Goal: Transaction & Acquisition: Subscribe to service/newsletter

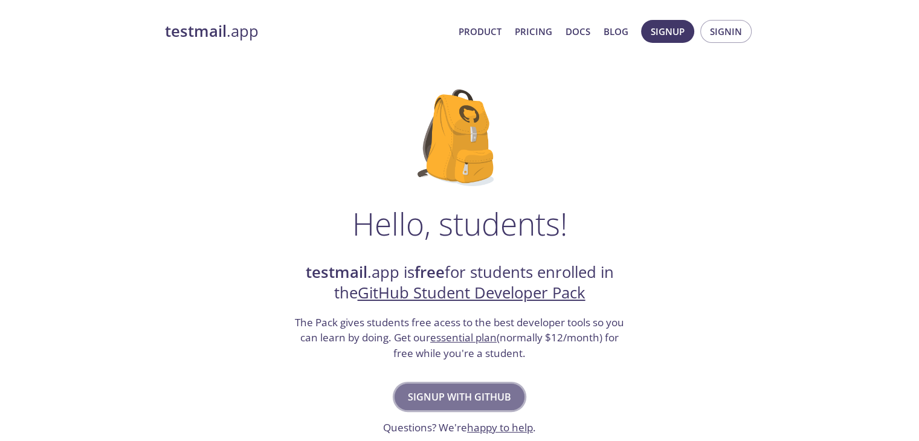
click at [491, 392] on span "Signup with GitHub" at bounding box center [459, 397] width 103 height 17
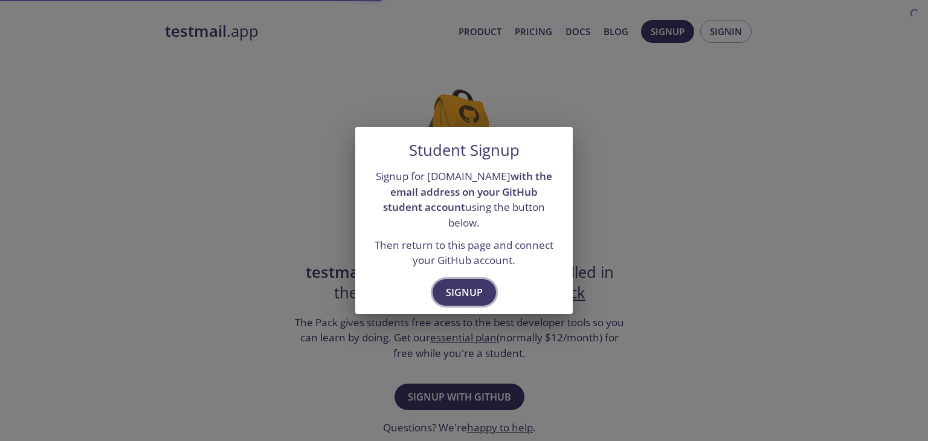
click at [469, 284] on span "Signup" at bounding box center [464, 292] width 37 height 17
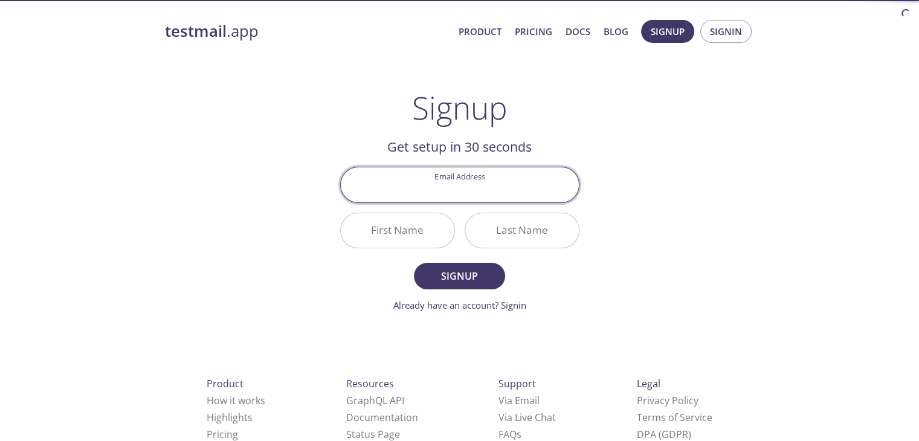
click at [483, 179] on input "Email Address" at bounding box center [460, 184] width 238 height 34
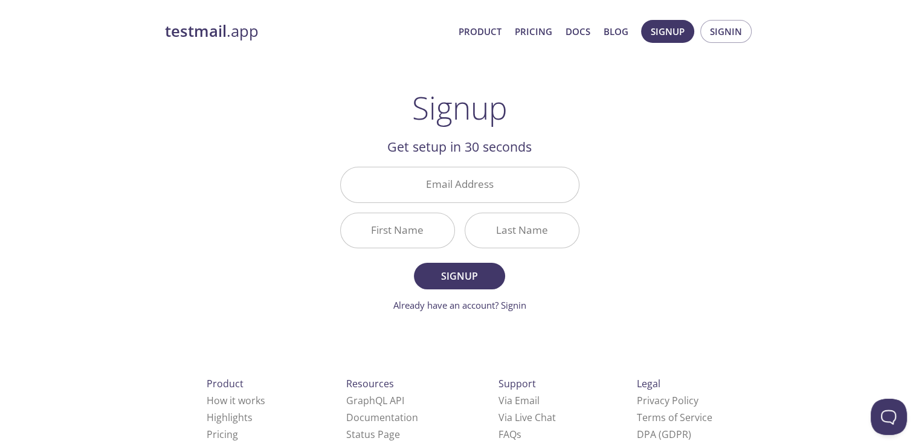
click at [462, 179] on input "Email Address" at bounding box center [460, 184] width 238 height 34
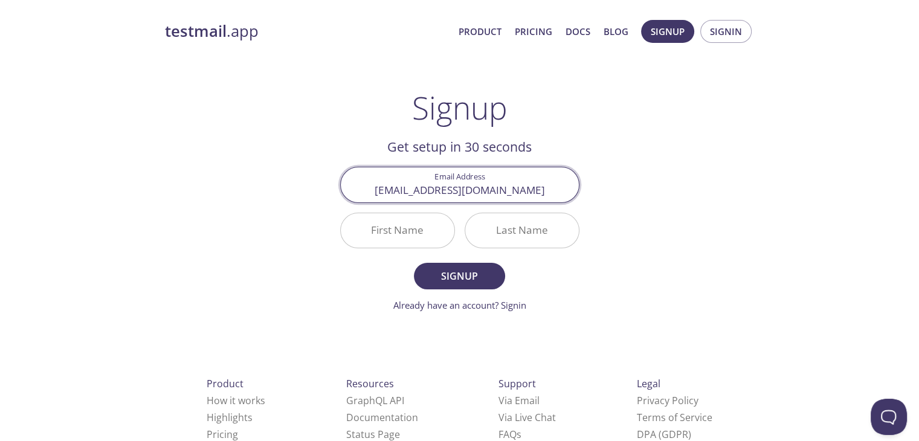
type input "[EMAIL_ADDRESS][DOMAIN_NAME]"
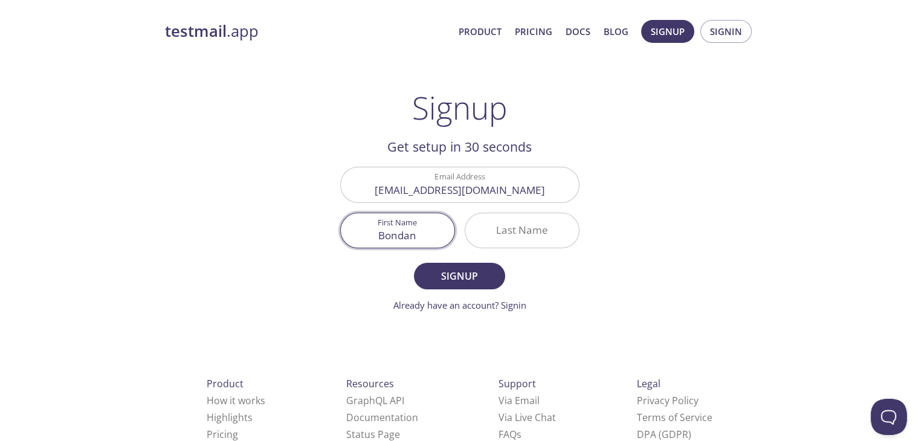
type input "Bondan"
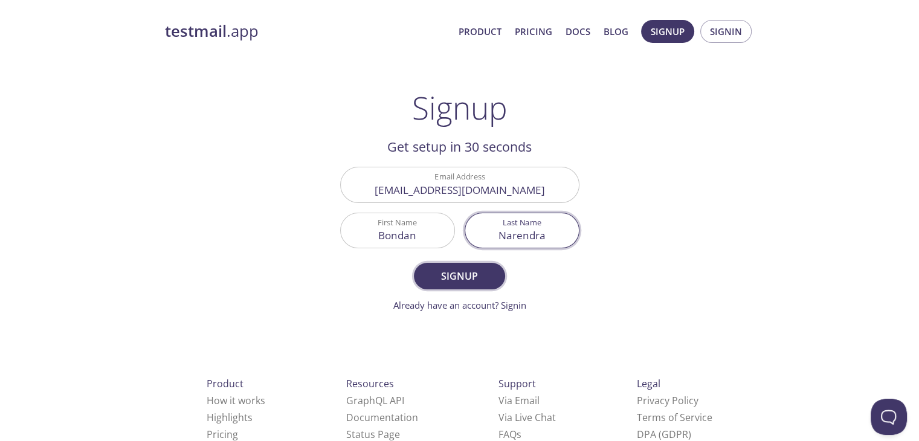
type input "Narendra"
click at [466, 279] on span "Signup" at bounding box center [459, 276] width 64 height 17
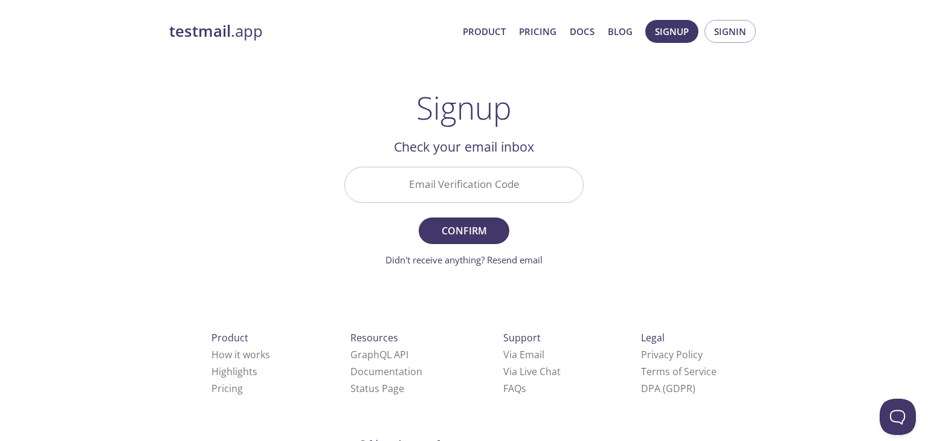
drag, startPoint x: 615, startPoint y: 136, endPoint x: 632, endPoint y: 128, distance: 18.7
click at [615, 136] on div "testmail .app Product Pricing Docs Blog Signup Signin Signup Get setup in 30 se…" at bounding box center [464, 266] width 619 height 509
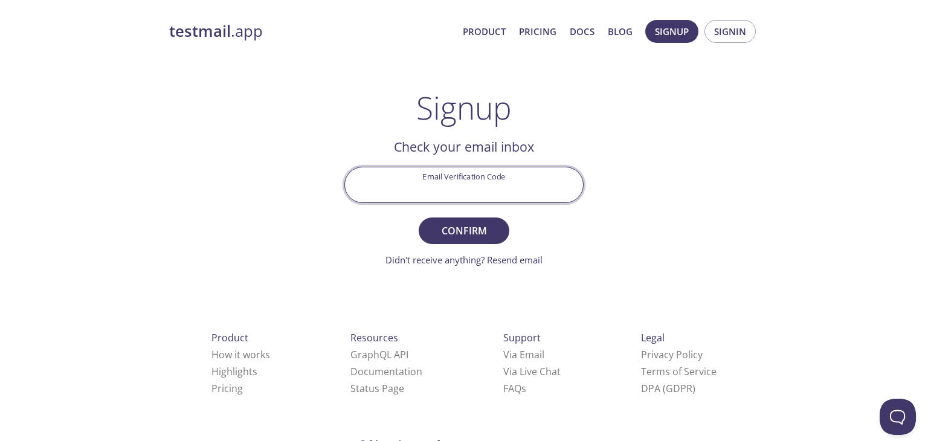
click at [469, 198] on input "Email Verification Code" at bounding box center [464, 184] width 238 height 34
paste input "3PVRNN8"
type input "3PVRNN8"
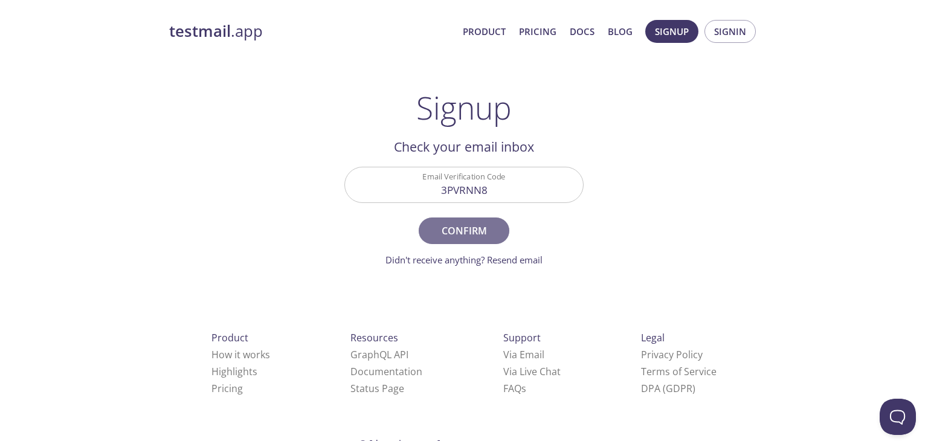
click at [476, 240] on button "Confirm" at bounding box center [464, 231] width 91 height 27
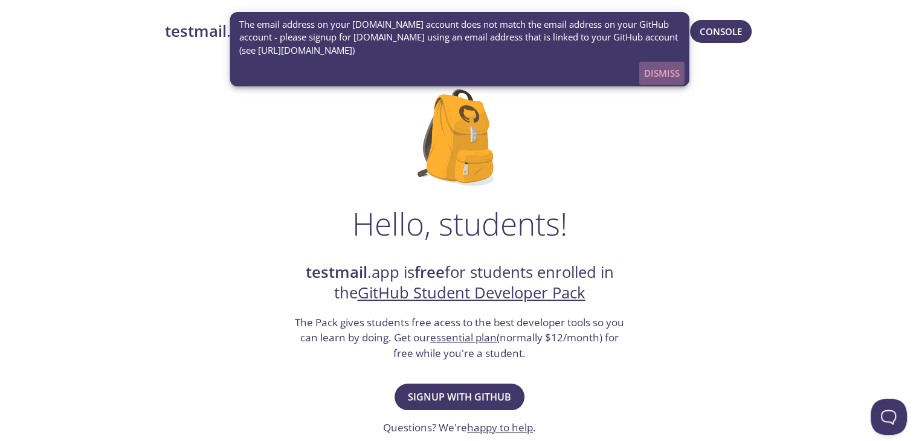
click at [672, 72] on span "Dismiss" at bounding box center [662, 73] width 36 height 16
